Goal: Task Accomplishment & Management: Complete application form

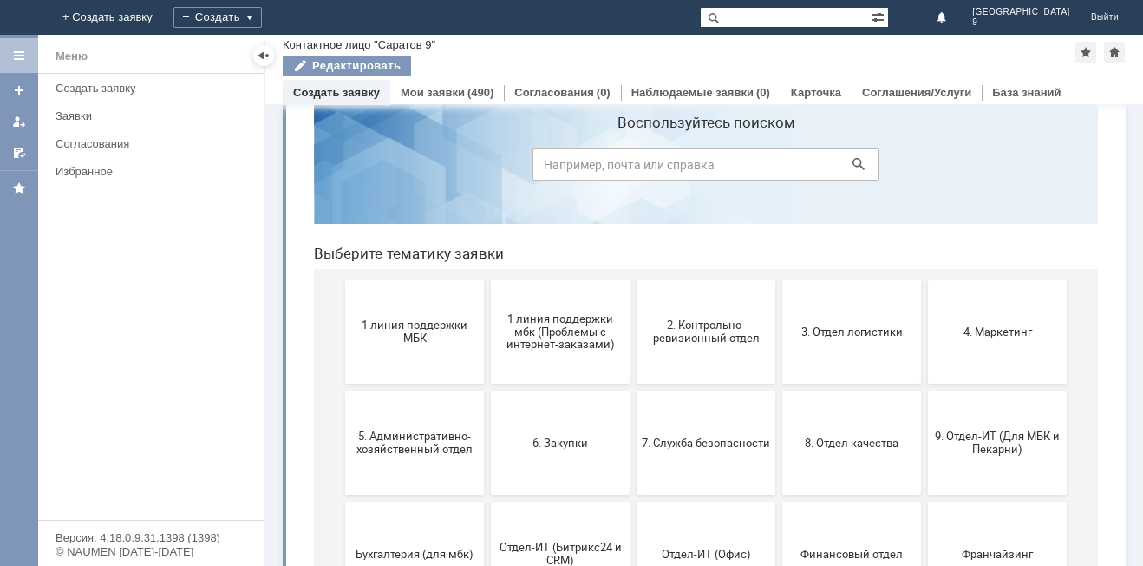
scroll to position [174, 0]
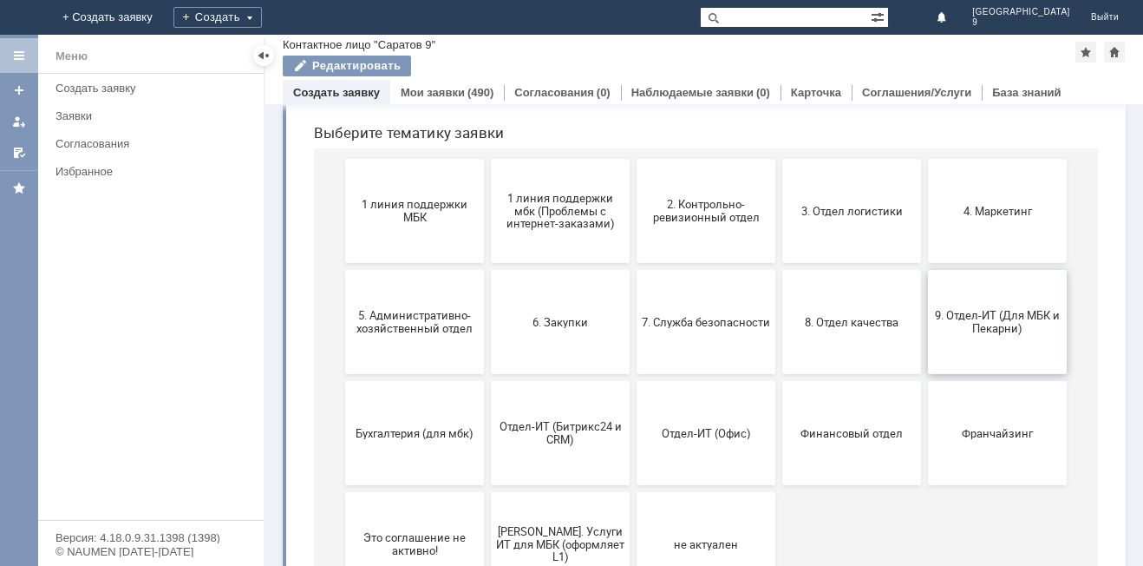
click at [984, 345] on button "9. Отдел-ИТ (Для МБК и Пекарни)" at bounding box center [997, 322] width 139 height 104
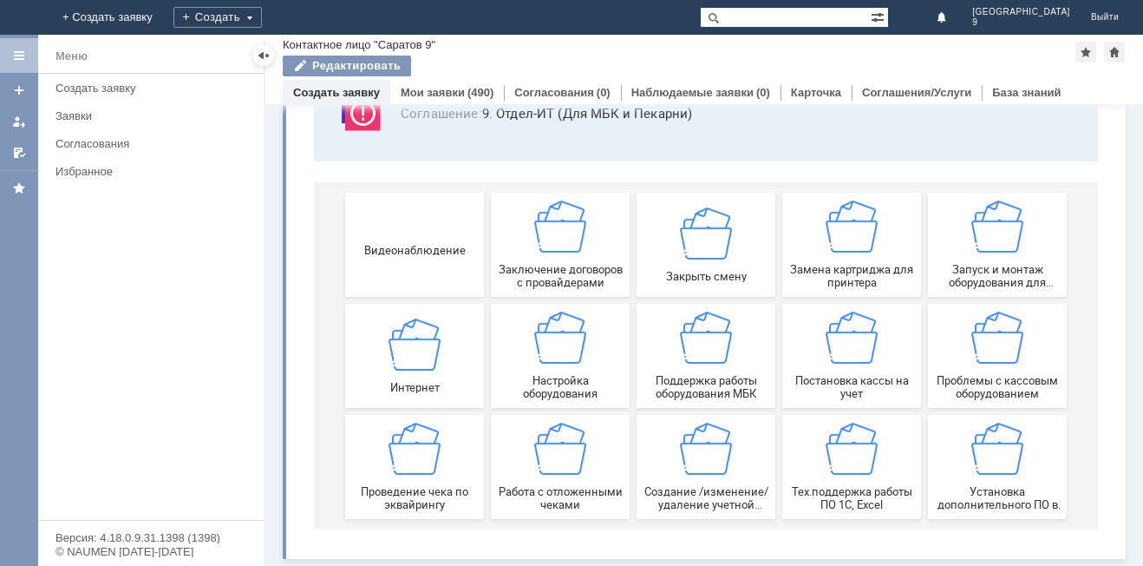
scroll to position [144, 0]
click at [570, 489] on span "Работа с отложенными чеками" at bounding box center [560, 498] width 128 height 26
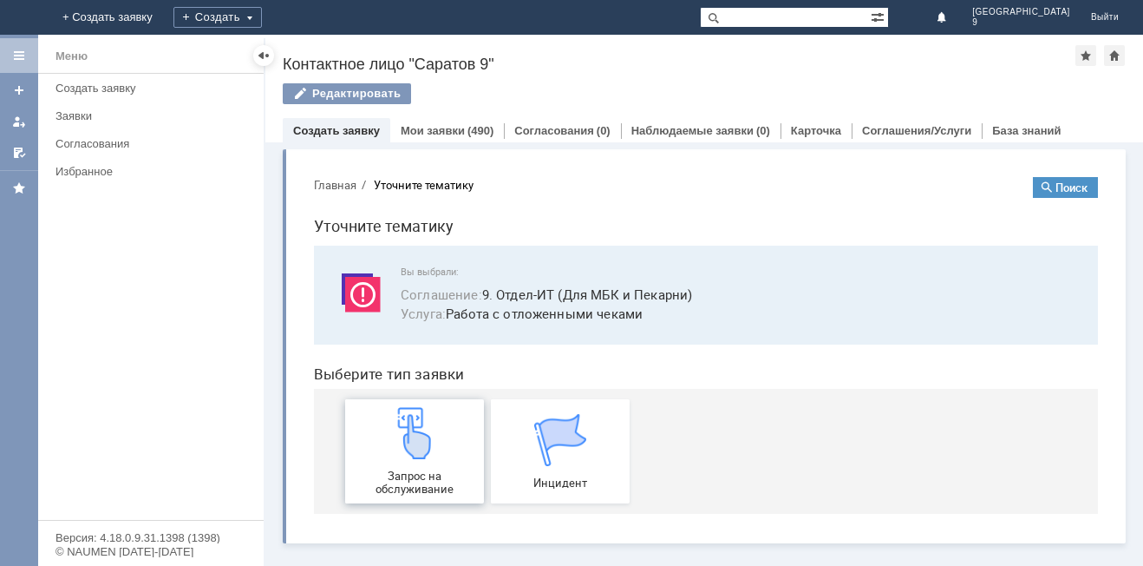
click at [428, 464] on div "Запрос на обслуживание" at bounding box center [414, 451] width 128 height 88
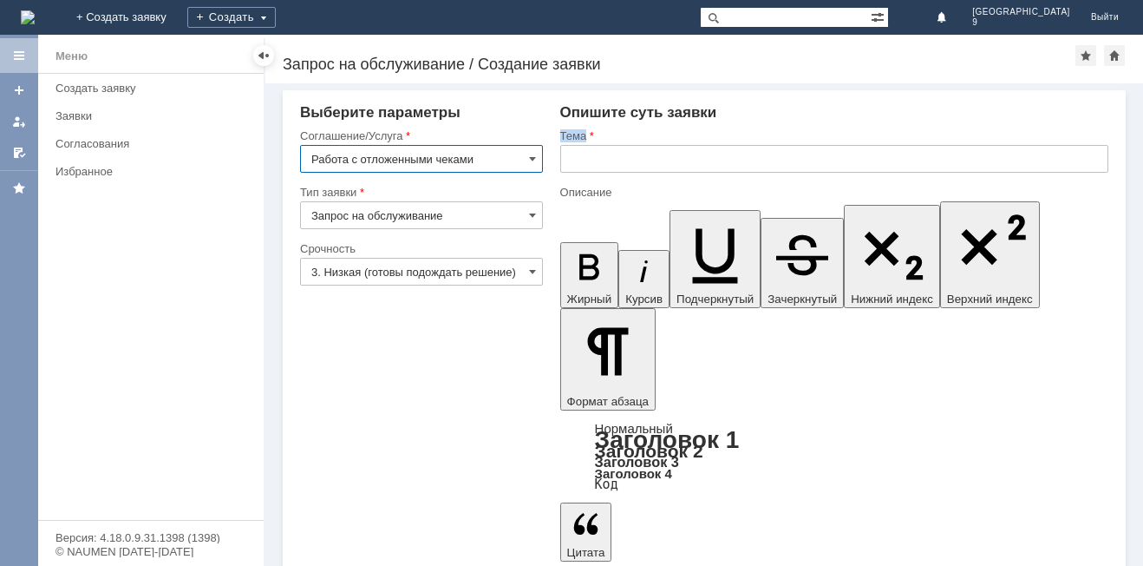
drag, startPoint x: 554, startPoint y: 154, endPoint x: 587, endPoint y: 182, distance: 43.7
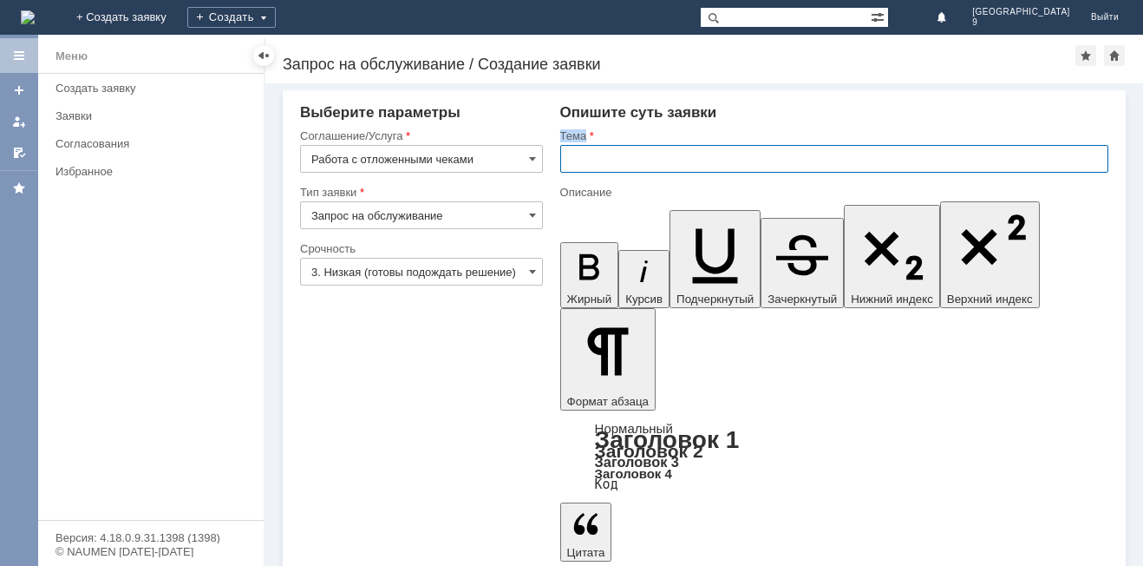
click at [604, 165] on input "text" at bounding box center [834, 159] width 548 height 28
type input "отл чеки"
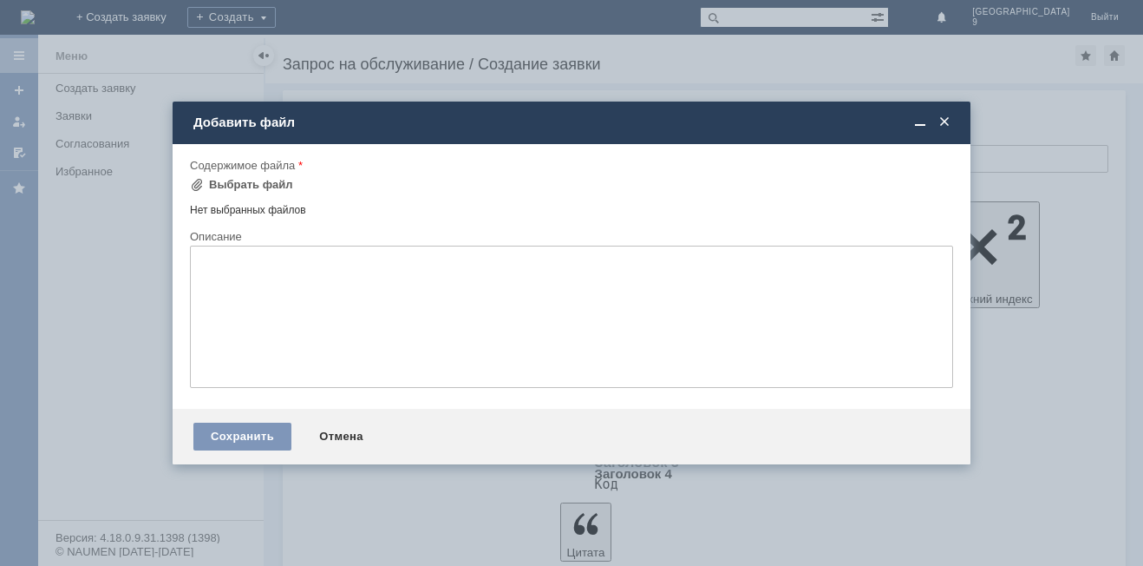
click at [244, 170] on div "Содержимое файла" at bounding box center [570, 165] width 760 height 11
click at [243, 194] on div "Выбрать файл" at bounding box center [241, 184] width 103 height 21
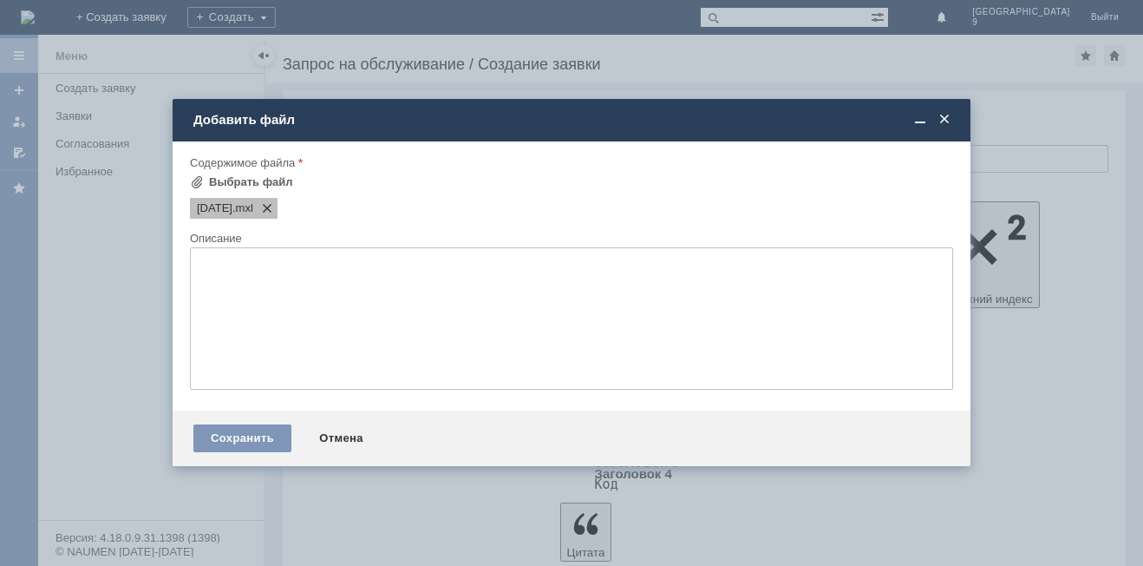
click at [274, 211] on span at bounding box center [263, 208] width 21 height 14
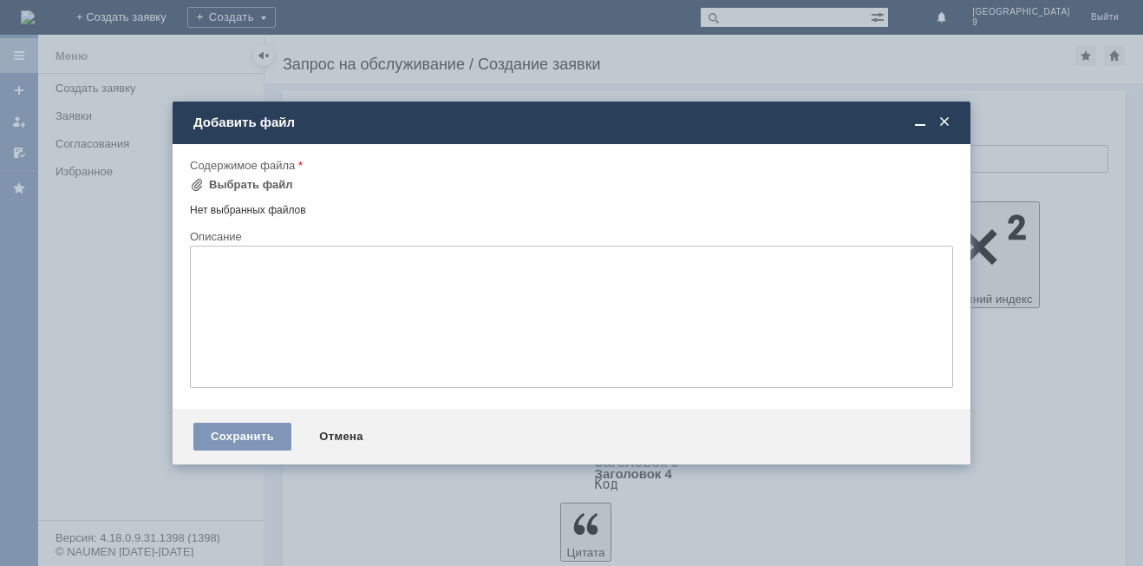
click at [238, 197] on div "Нет выбранных файлов" at bounding box center [571, 207] width 763 height 20
click at [238, 192] on div "Выбрать файл" at bounding box center [241, 184] width 103 height 21
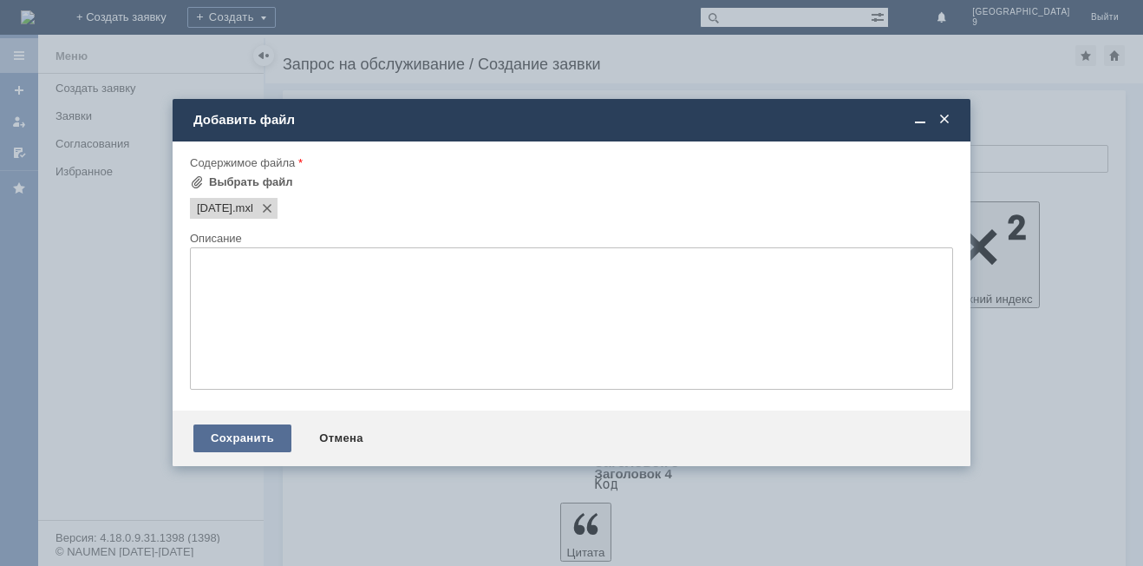
click at [252, 425] on div "Сохранить" at bounding box center [242, 438] width 98 height 28
